Goal: Find contact information: Find contact information

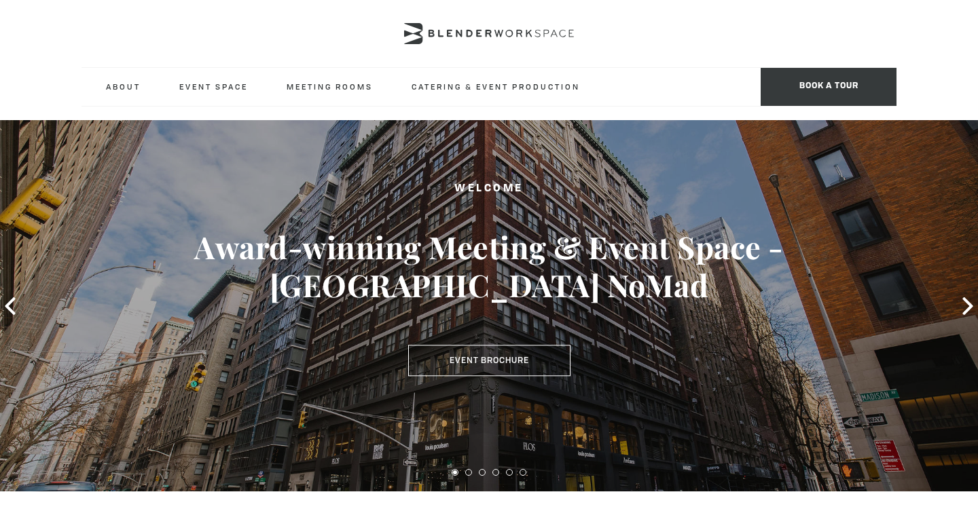
scroll to position [10, 0]
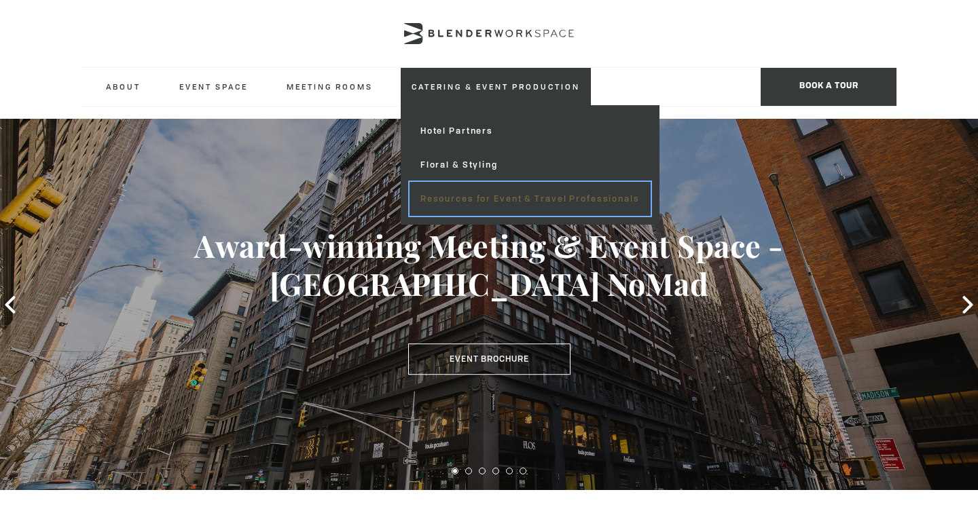
click at [442, 208] on link "Resources for Event & Travel Professionals" at bounding box center [529, 199] width 241 height 34
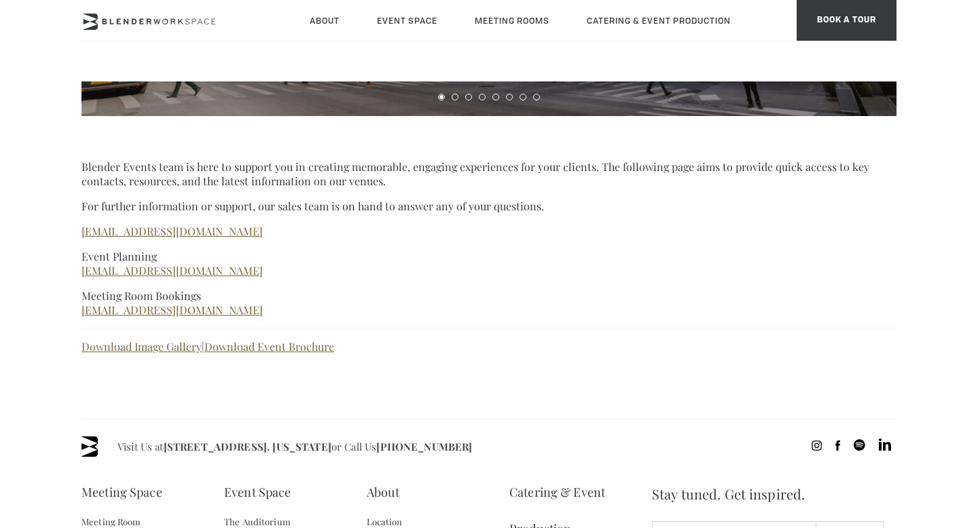
scroll to position [444, 0]
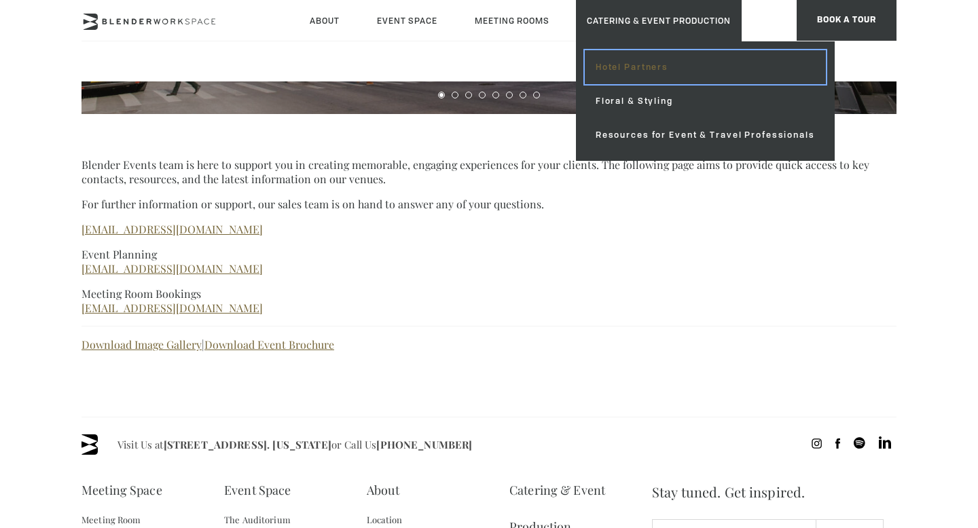
click at [612, 68] on link "Hotel Partners" at bounding box center [705, 67] width 241 height 34
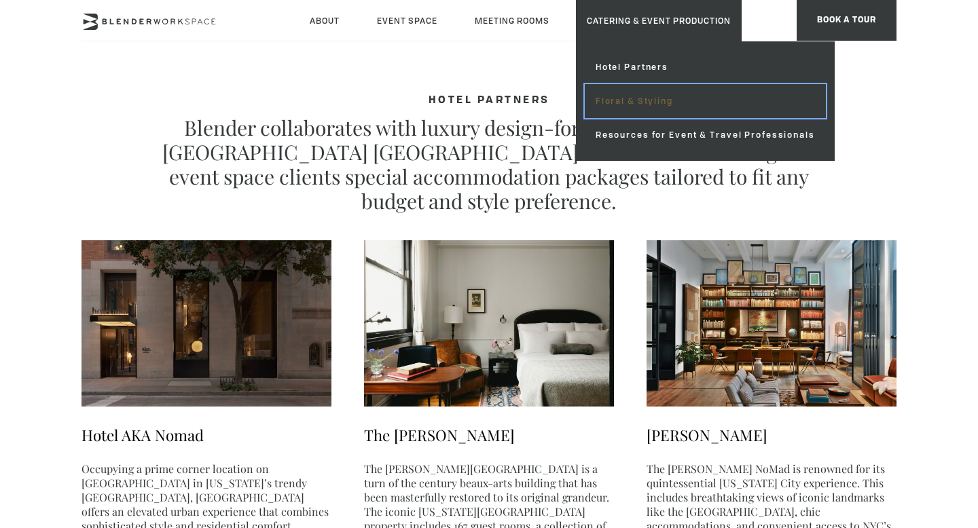
click at [641, 107] on link "Floral & Styling" at bounding box center [705, 101] width 241 height 34
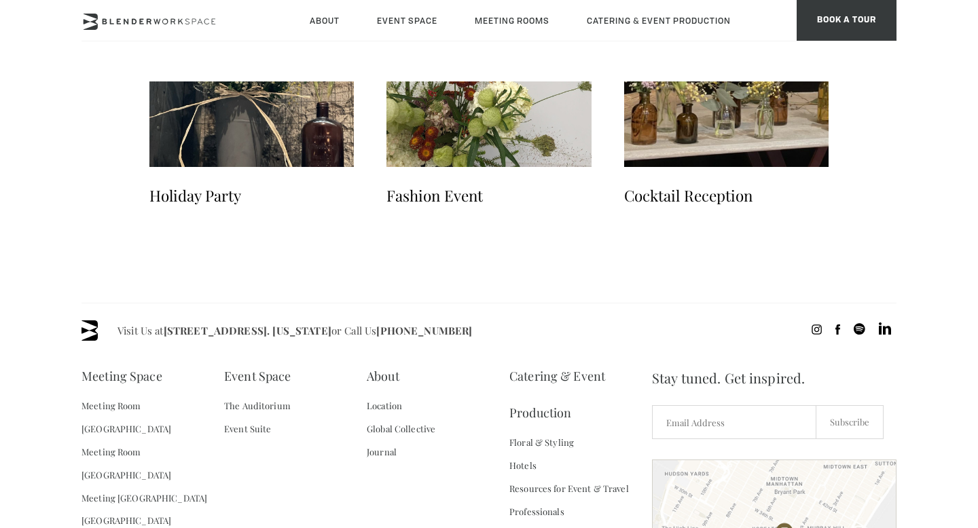
scroll to position [2498, 0]
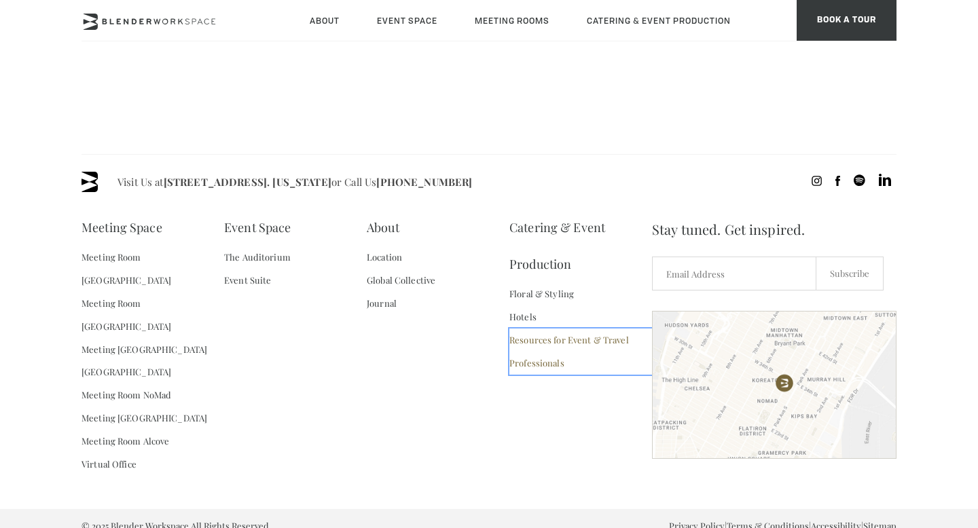
click at [534, 363] on link "Resources for Event & Travel Professionals" at bounding box center [580, 352] width 143 height 46
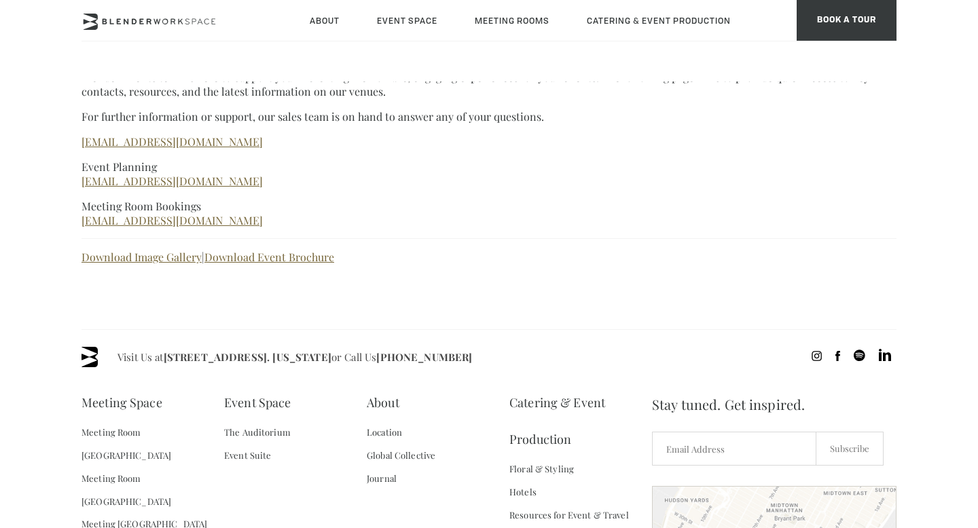
scroll to position [451, 0]
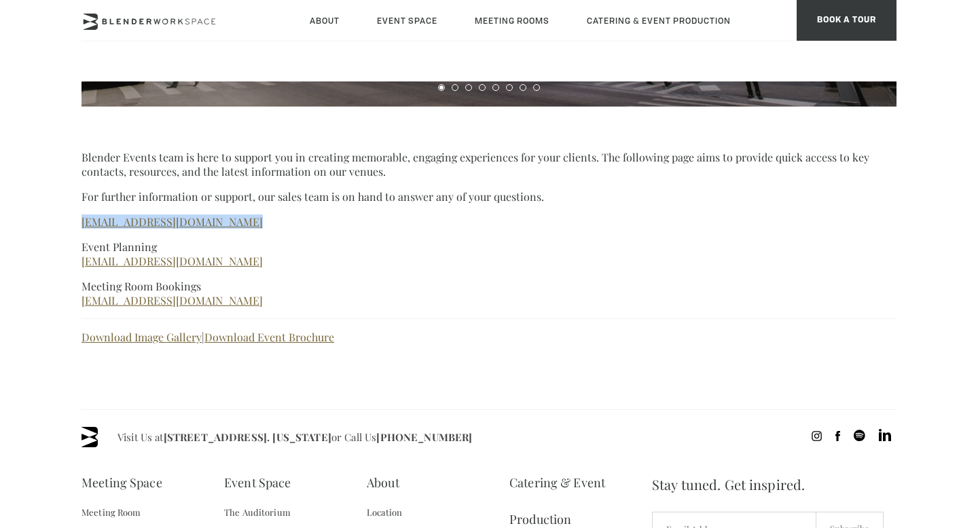
drag, startPoint x: 248, startPoint y: 225, endPoint x: 73, endPoint y: 227, distance: 174.5
click at [73, 227] on body "Skip to main content About Neighborhood Global Collective Journal Event Space T…" at bounding box center [489, 230] width 978 height 1201
copy link "connect@blenderworkspace.com"
